Goal: Find specific page/section: Find specific page/section

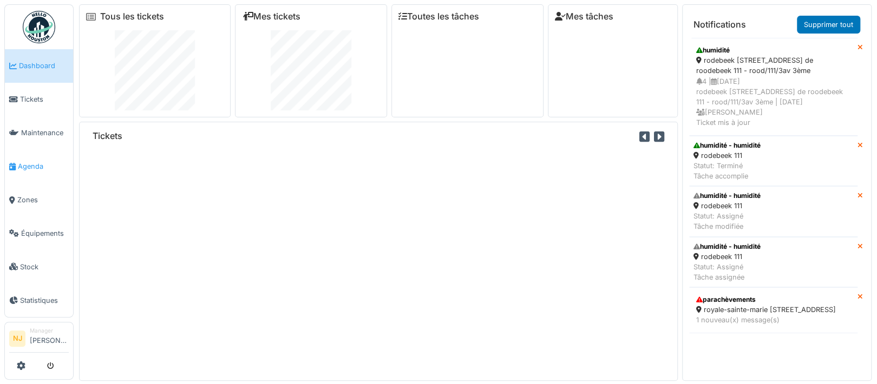
click at [28, 161] on span "Agenda" at bounding box center [43, 166] width 51 height 10
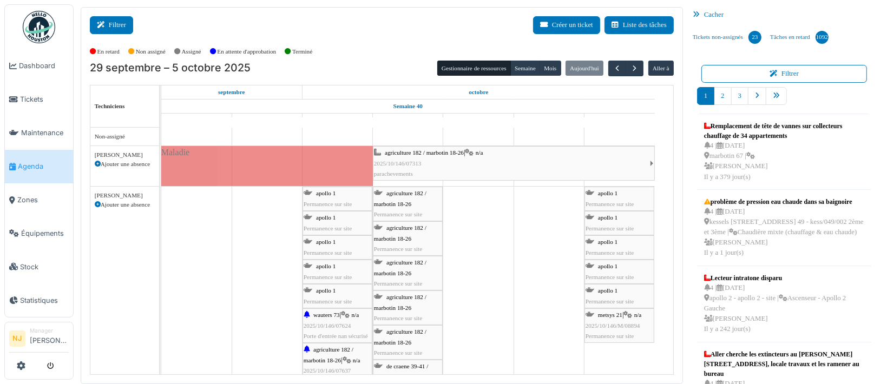
drag, startPoint x: 107, startPoint y: 16, endPoint x: 114, endPoint y: 27, distance: 12.5
click at [106, 17] on button "Filtrer" at bounding box center [111, 25] width 43 height 18
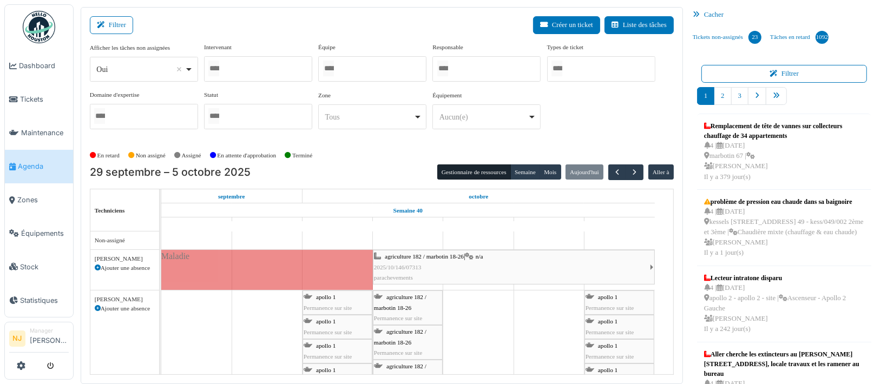
click at [249, 64] on div at bounding box center [258, 68] width 108 height 25
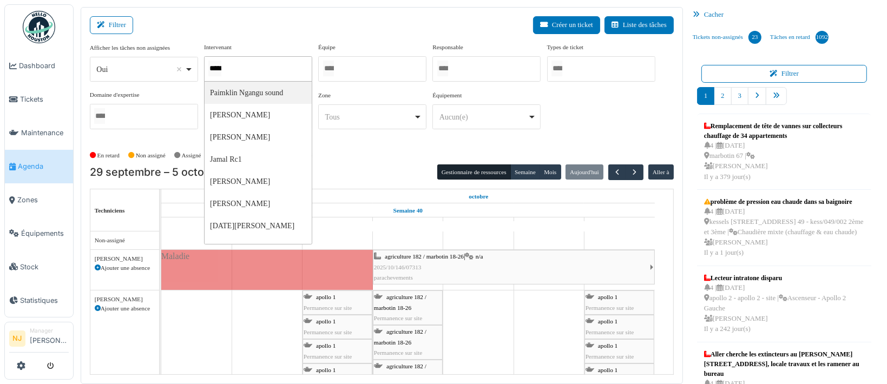
type input "******"
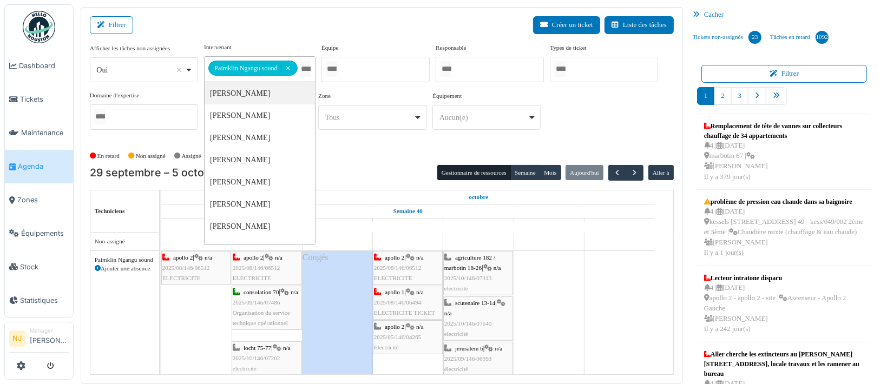
click at [173, 22] on div "Filtrer Créer un ticket Liste des tâches" at bounding box center [382, 29] width 584 height 27
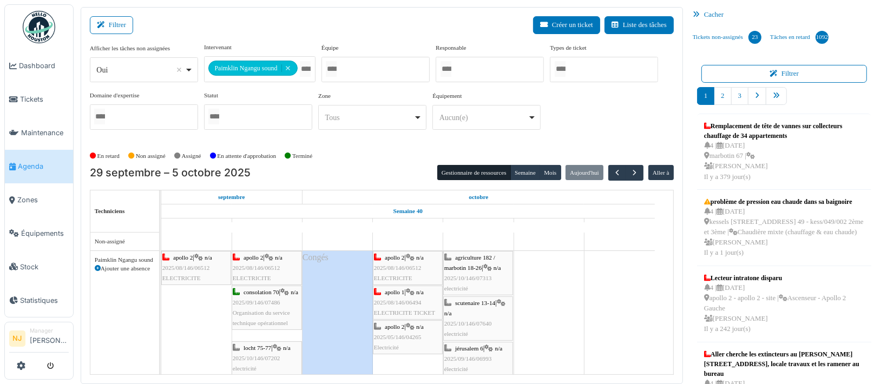
click at [475, 273] on div "agriculture 182 / marbotin 18-26 | n/a 2025/10/146/07313 electricité" at bounding box center [479, 274] width 68 height 42
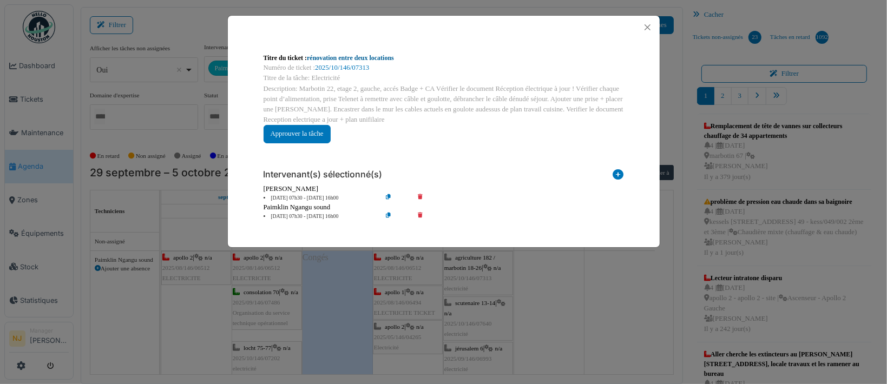
click at [335, 55] on link "rénovation entre deux locations" at bounding box center [350, 58] width 87 height 8
click at [649, 22] on button "Close" at bounding box center [648, 27] width 15 height 15
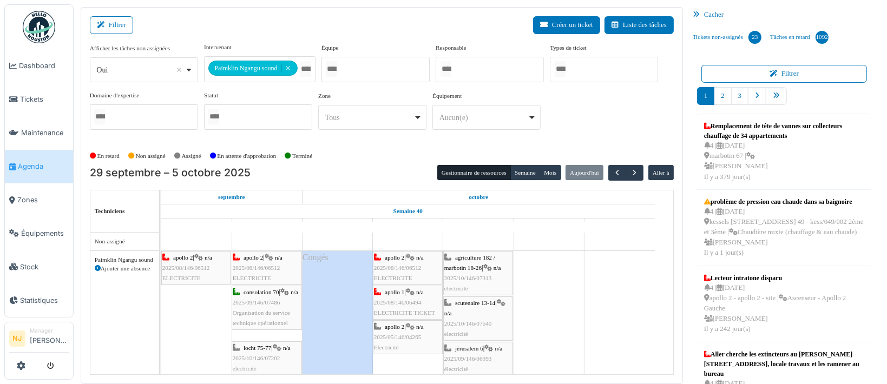
click at [470, 316] on div "scutenaire 13-14 | n/a 2025/10/146/07640 electricité" at bounding box center [479, 319] width 68 height 42
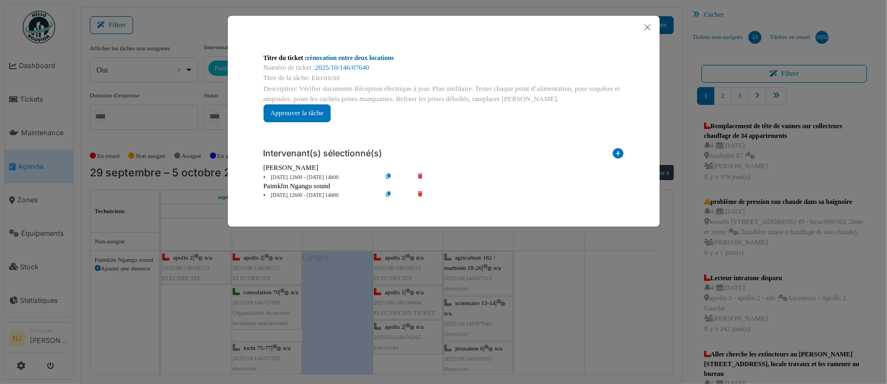
click at [341, 60] on link "rénovation entre deux locations" at bounding box center [350, 58] width 87 height 8
click at [644, 25] on button "Close" at bounding box center [648, 27] width 15 height 15
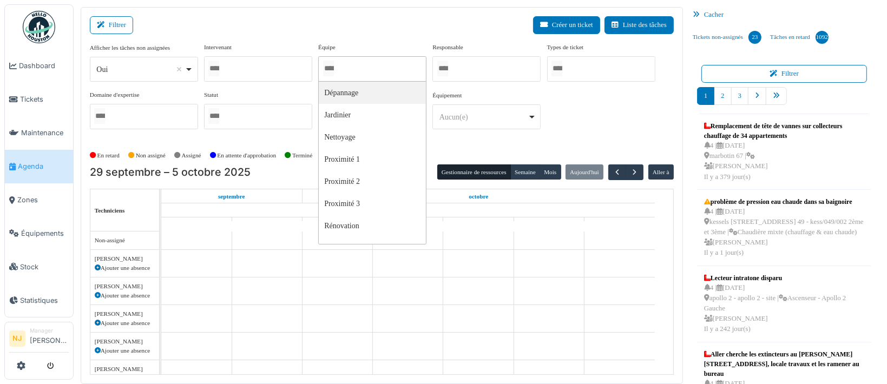
drag, startPoint x: 341, startPoint y: 66, endPoint x: 356, endPoint y: 71, distance: 15.4
click at [342, 66] on div at bounding box center [372, 68] width 108 height 25
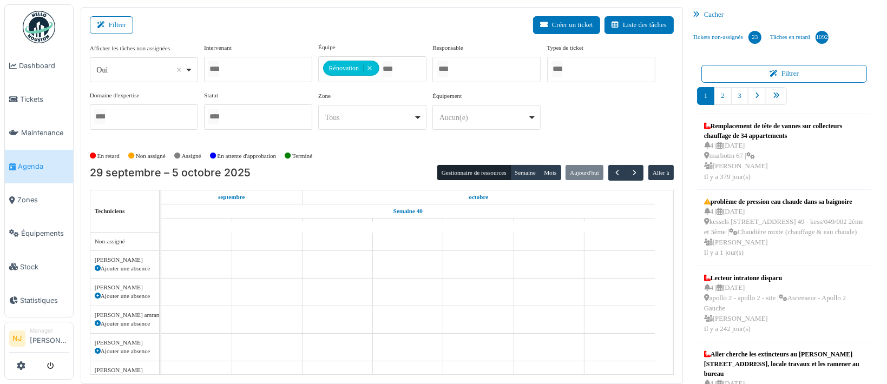
click at [348, 28] on div "Filtrer Créer un ticket Liste des tâches" at bounding box center [382, 29] width 584 height 27
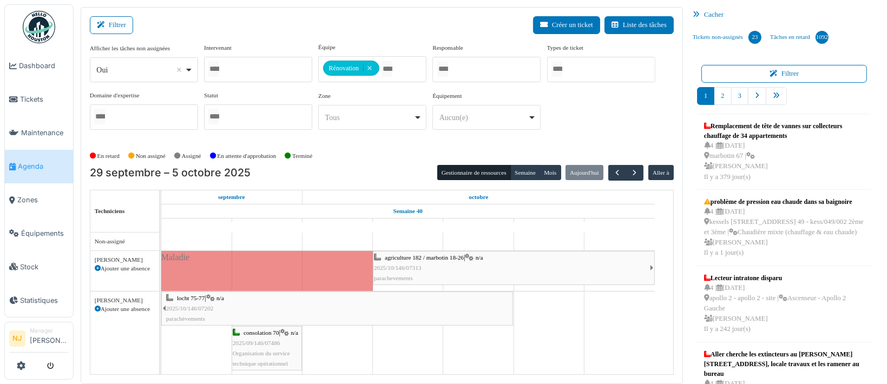
click at [355, 160] on div "En retard Non assigné Assigné En attente d'approbation Terminé" at bounding box center [382, 156] width 584 height 18
click at [213, 33] on div "Filtrer Créer un ticket Liste des tâches" at bounding box center [382, 29] width 584 height 27
click at [114, 19] on button "Filtrer" at bounding box center [111, 25] width 43 height 18
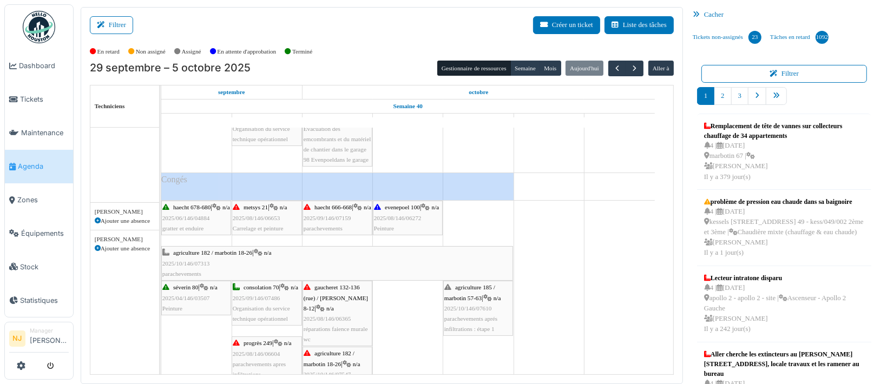
scroll to position [217, 0]
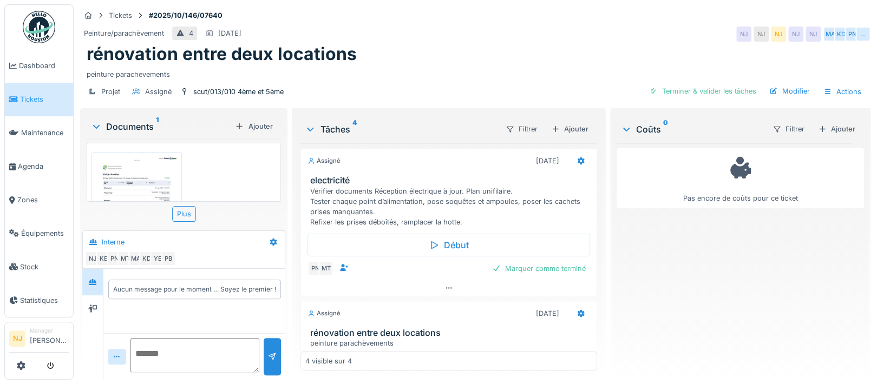
click at [145, 182] on img at bounding box center [136, 215] width 85 height 120
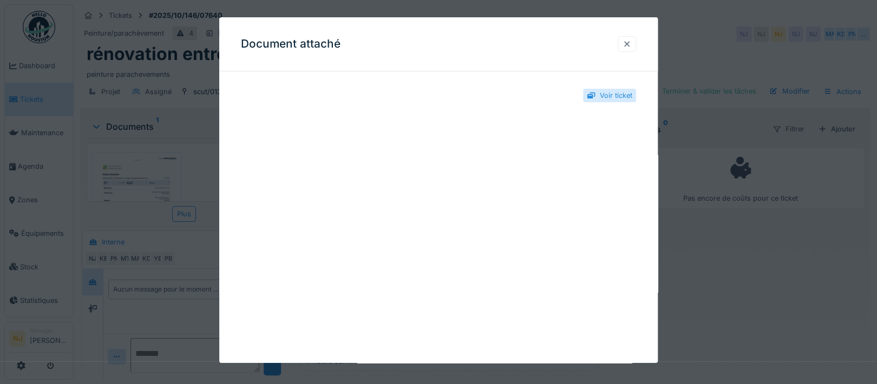
click at [631, 41] on div at bounding box center [627, 44] width 9 height 10
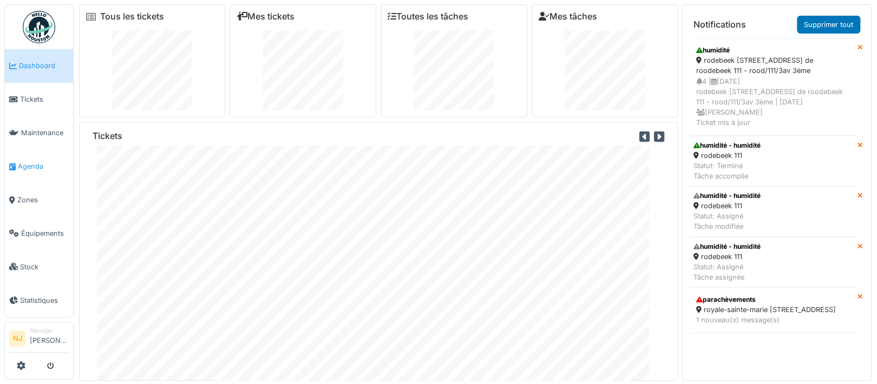
click at [29, 161] on span "Agenda" at bounding box center [43, 166] width 51 height 10
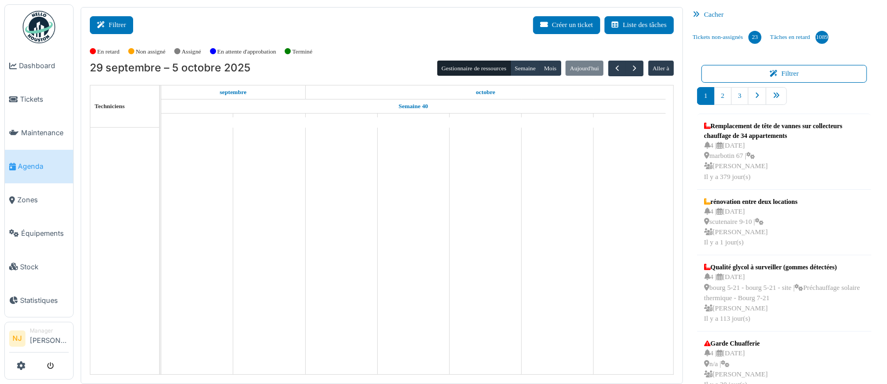
click at [113, 22] on button "Filtrer" at bounding box center [111, 25] width 43 height 18
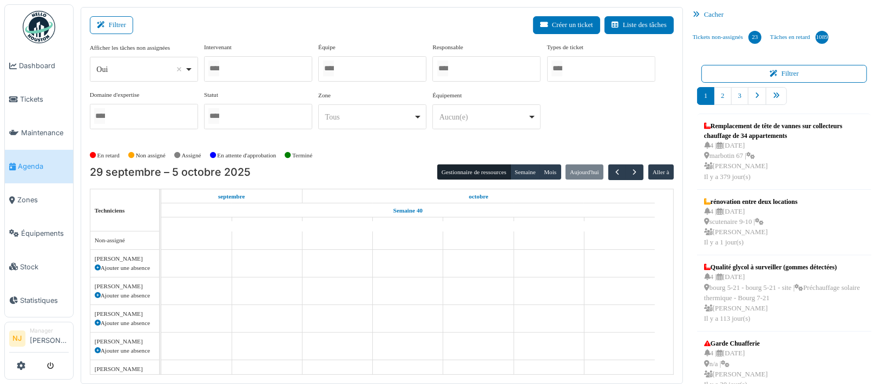
click at [351, 67] on div at bounding box center [372, 68] width 108 height 25
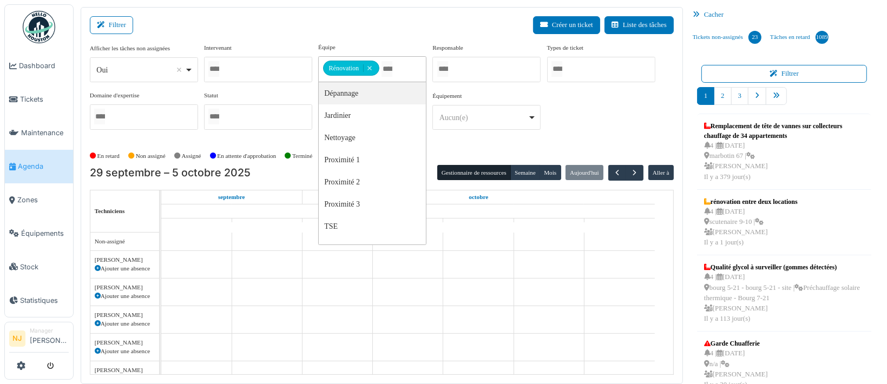
click at [289, 30] on div "Filtrer Créer un ticket Liste des tâches" at bounding box center [382, 29] width 584 height 27
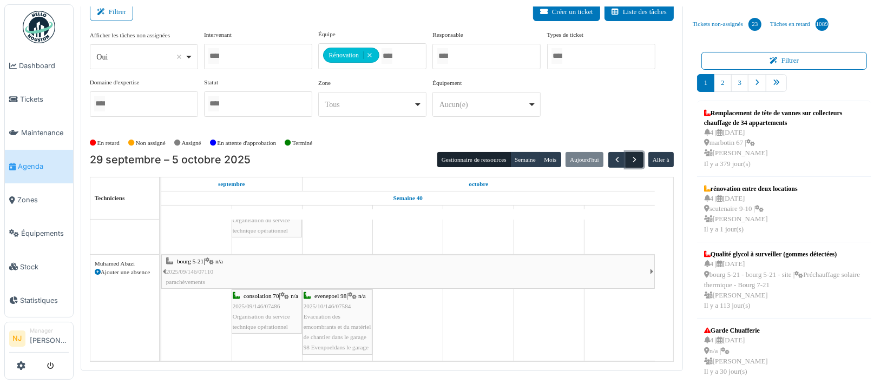
click at [630, 155] on span "button" at bounding box center [634, 159] width 9 height 9
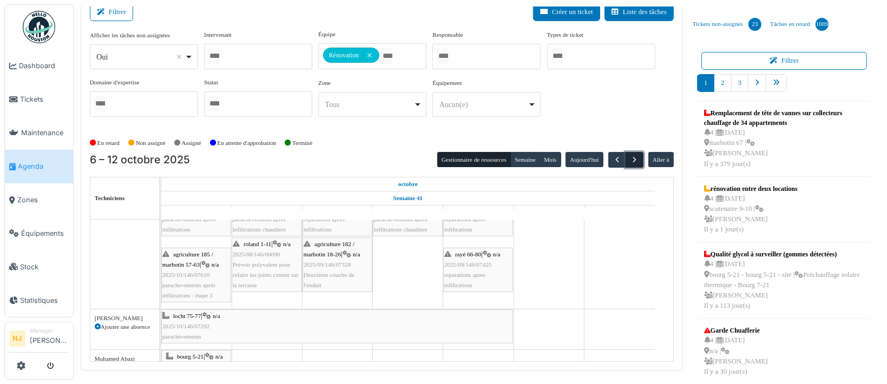
click at [630, 158] on span "button" at bounding box center [634, 159] width 9 height 9
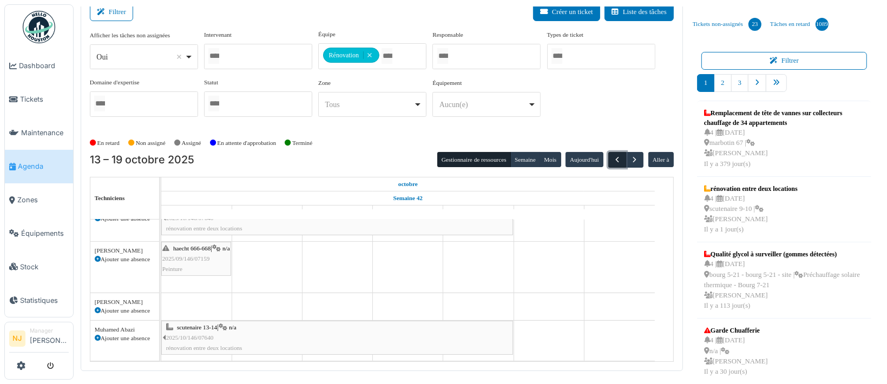
click at [613, 158] on span "button" at bounding box center [617, 159] width 9 height 9
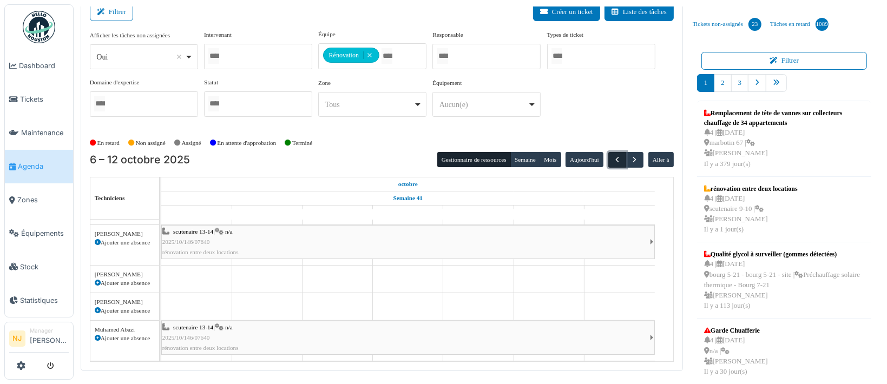
scroll to position [117, 0]
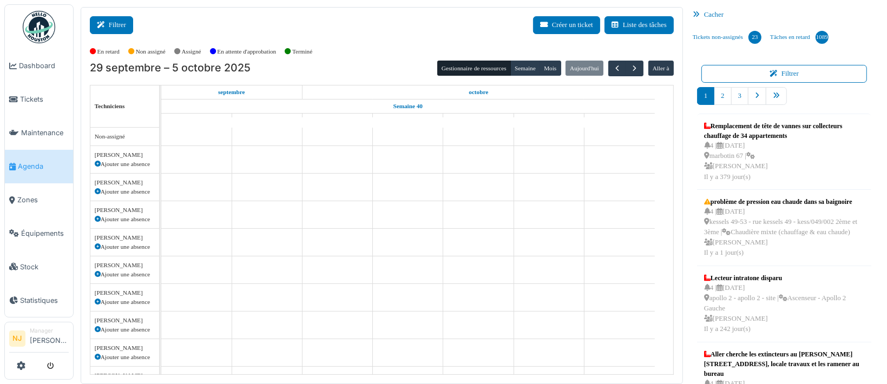
click at [110, 23] on button "Filtrer" at bounding box center [111, 25] width 43 height 18
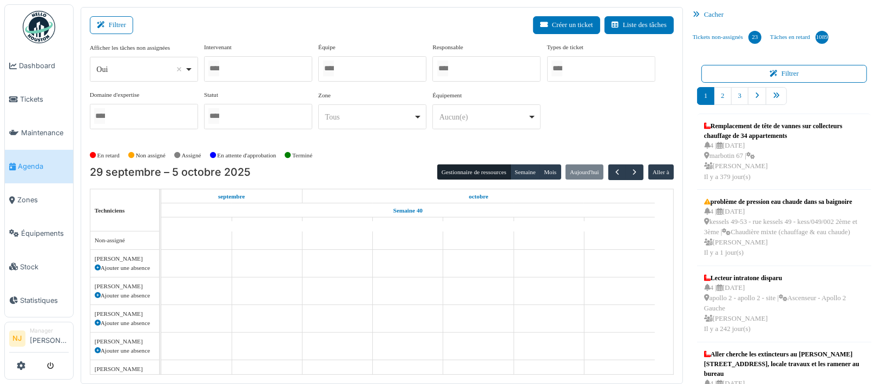
click at [264, 68] on div at bounding box center [258, 68] width 108 height 25
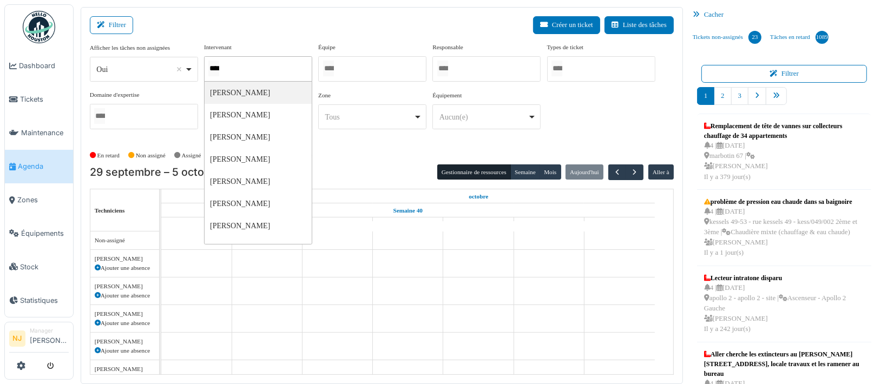
type input "*****"
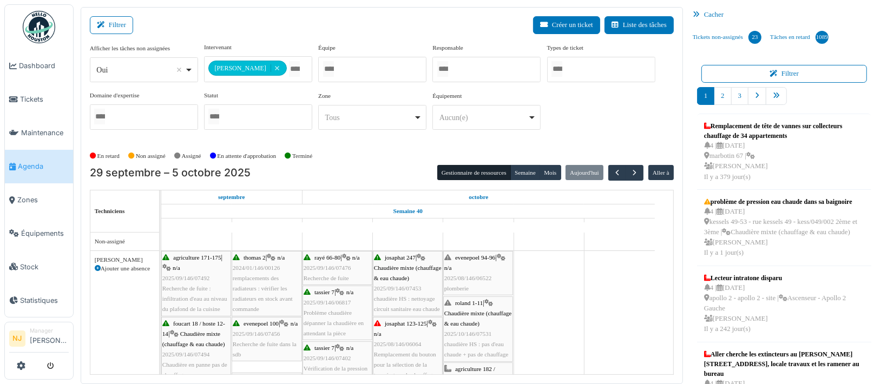
click at [280, 30] on div "Filtrer Créer un ticket Liste des tâches" at bounding box center [382, 29] width 584 height 27
click at [472, 278] on span "2025/08/146/06522" at bounding box center [469, 278] width 48 height 6
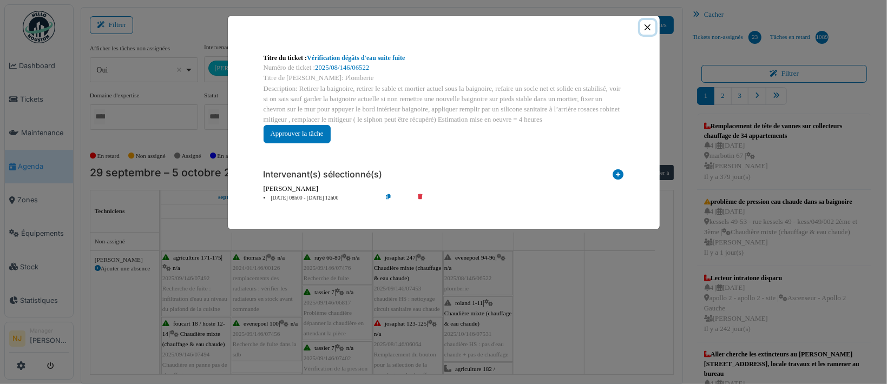
click at [645, 27] on button "Close" at bounding box center [648, 27] width 15 height 15
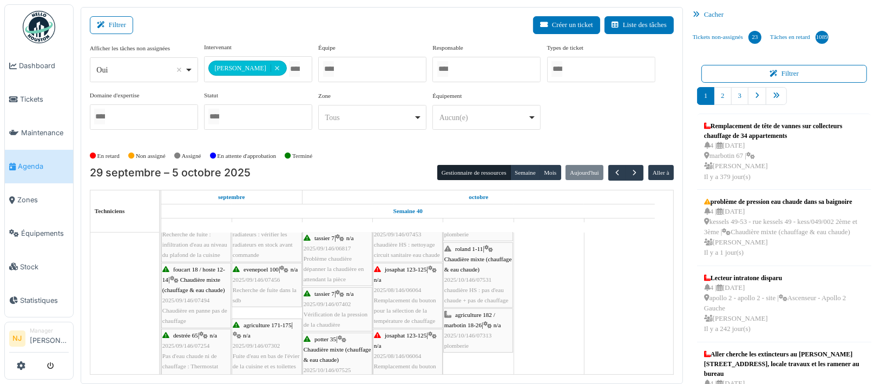
scroll to position [72, 0]
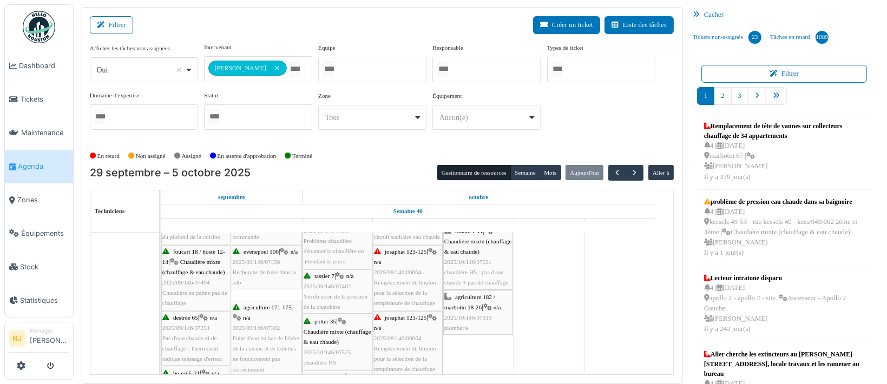
click at [462, 310] on span "agriculture 182 / marbotin 18-26" at bounding box center [470, 302] width 51 height 17
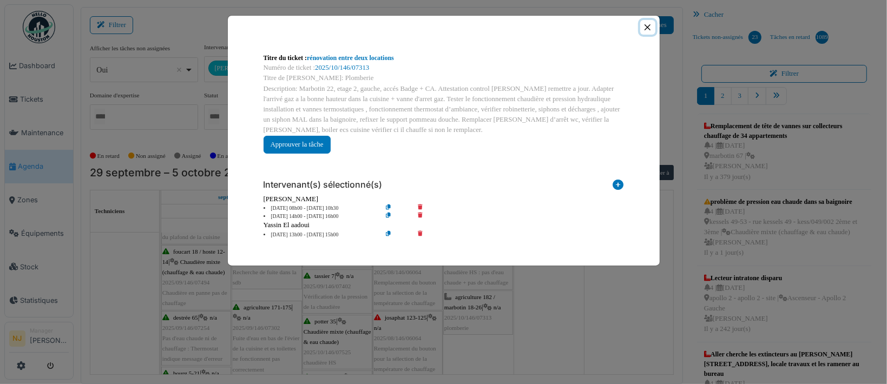
click at [648, 28] on button "Close" at bounding box center [648, 27] width 15 height 15
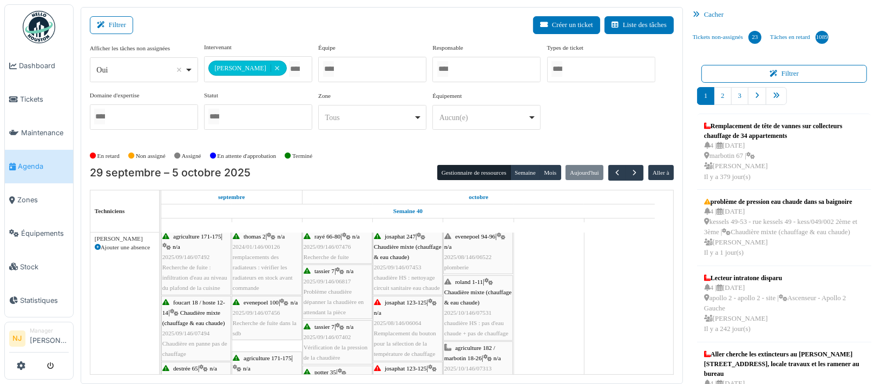
scroll to position [0, 0]
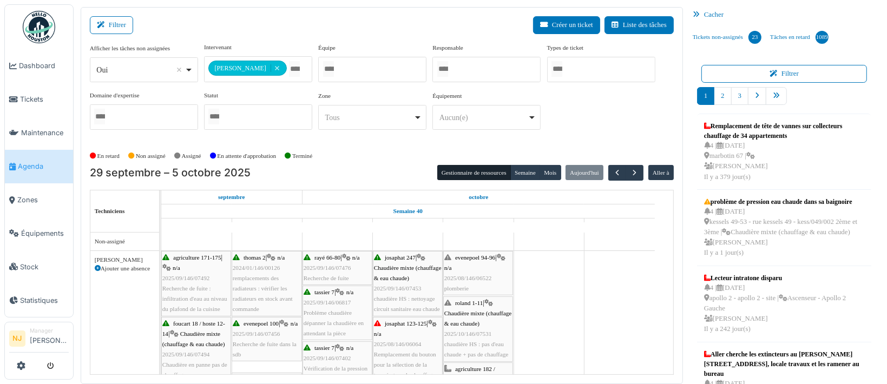
click at [471, 270] on div "evenepoel 94-96 | n/a 2025/08/146/06522 plomberie" at bounding box center [479, 274] width 68 height 42
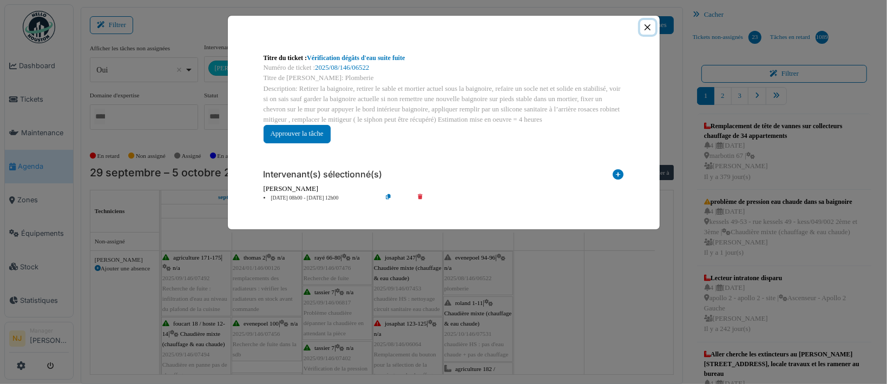
click at [648, 25] on button "Close" at bounding box center [648, 27] width 15 height 15
